Goal: Information Seeking & Learning: Learn about a topic

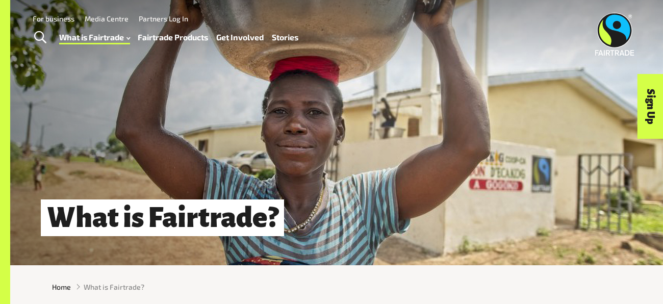
click at [36, 38] on span "Toggle Search" at bounding box center [40, 37] width 12 height 13
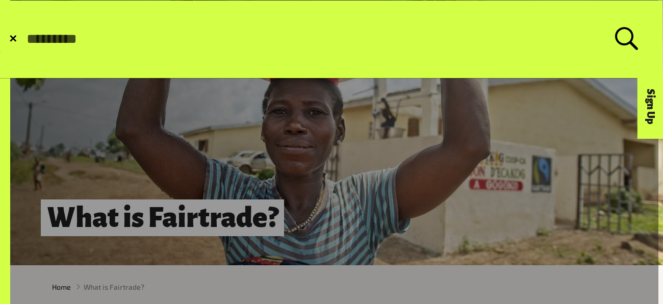
click at [13, 34] on span "✕" at bounding box center [13, 39] width 9 height 10
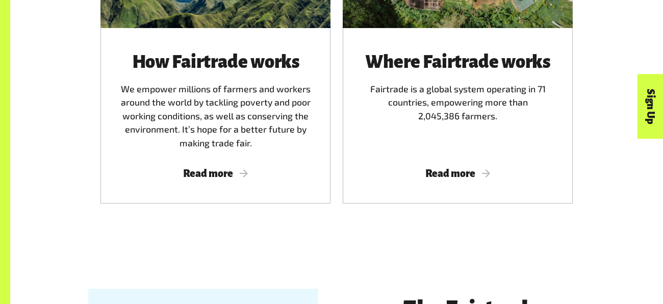
scroll to position [699, 0]
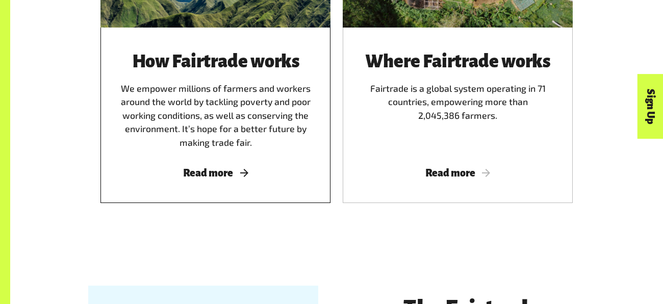
click at [204, 181] on div "How Fairtrade works We empower millions of farmers and workers around the world…" at bounding box center [215, 115] width 230 height 175
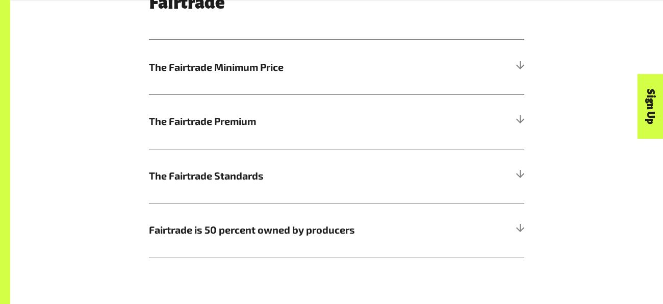
scroll to position [563, 0]
click at [390, 39] on div "The Fairtrade Minimum Price This is about providing a safety net for the small-…" at bounding box center [336, 67] width 375 height 56
click at [396, 46] on h5 "The Fairtrade Minimum Price" at bounding box center [336, 66] width 375 height 55
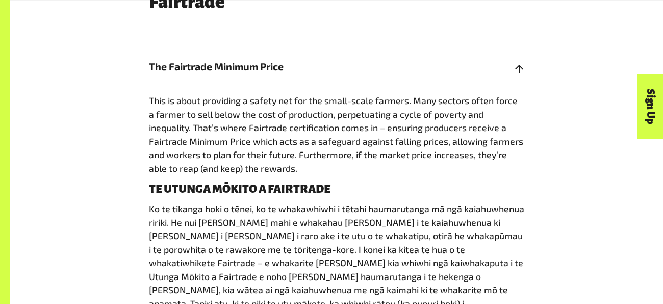
click at [396, 46] on h5 "The Fairtrade Minimum Price" at bounding box center [336, 66] width 375 height 55
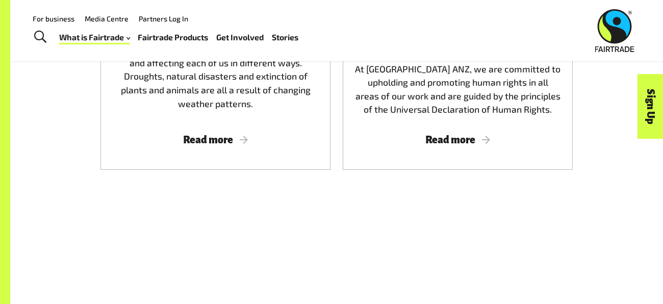
scroll to position [1952, 0]
